Goal: Check status: Check status

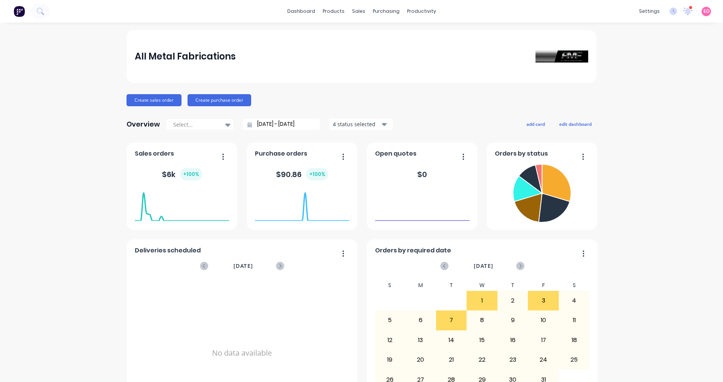
click at [689, 7] on div at bounding box center [691, 8] width 4 height 4
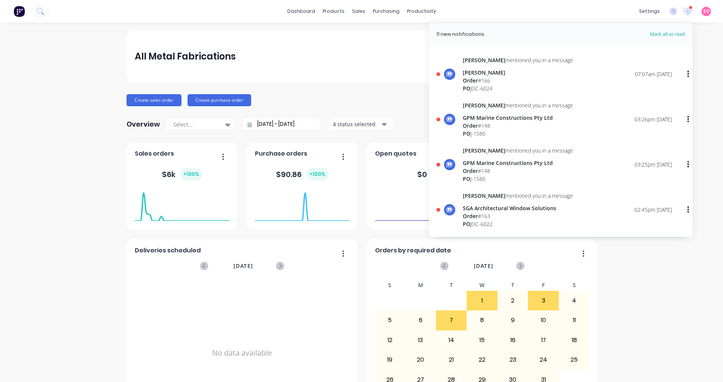
click at [475, 125] on div "Order # 148" at bounding box center [518, 126] width 110 height 8
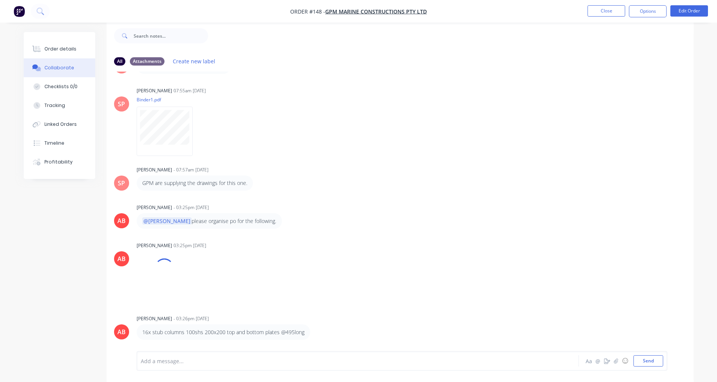
scroll to position [11, 0]
drag, startPoint x: 307, startPoint y: 334, endPoint x: 143, endPoint y: 333, distance: 163.8
click at [143, 333] on div "16x stub columns 100shs 200x200 top and bottom plates @495long" at bounding box center [224, 332] width 174 height 15
copy div "16x stub columns 100shs 200x200 top and bottom plates @495long"
click at [57, 57] on button "Order details" at bounding box center [60, 49] width 72 height 19
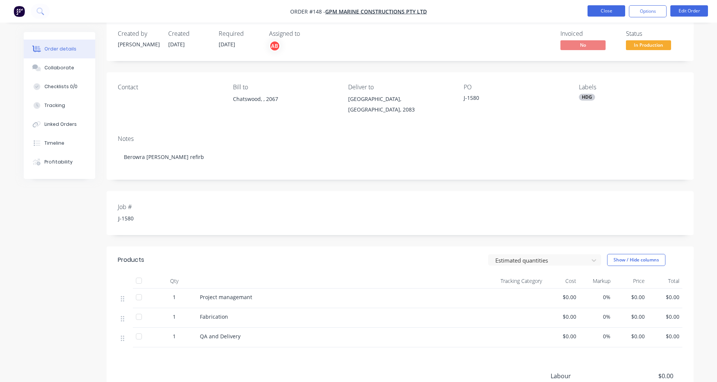
click at [610, 9] on button "Close" at bounding box center [607, 10] width 38 height 11
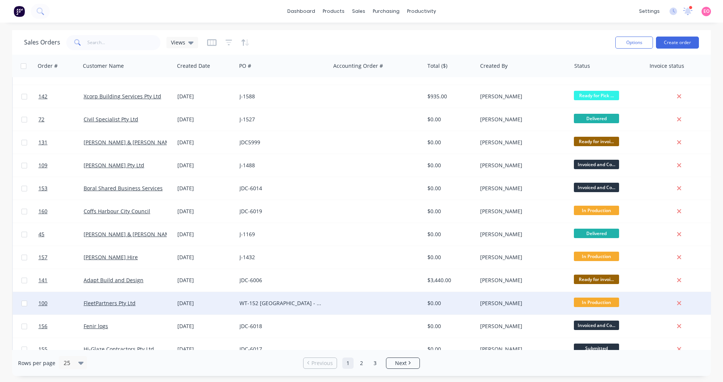
scroll to position [305, 0]
